Goal: Task Accomplishment & Management: Manage account settings

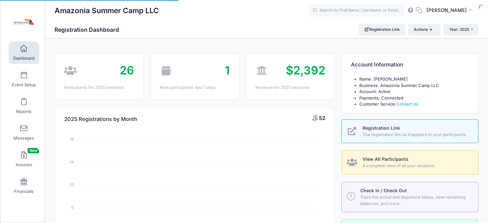
select select
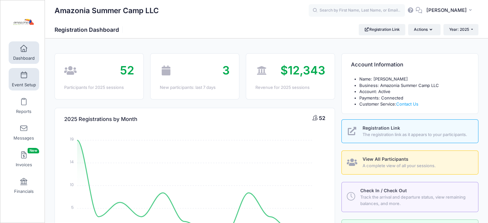
click at [24, 75] on span at bounding box center [24, 75] width 0 height 7
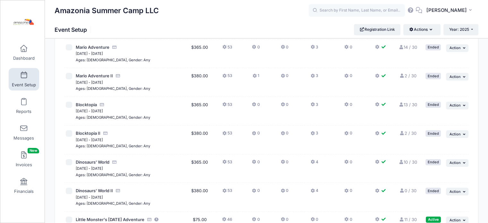
scroll to position [120, 0]
